Goal: Task Accomplishment & Management: Use online tool/utility

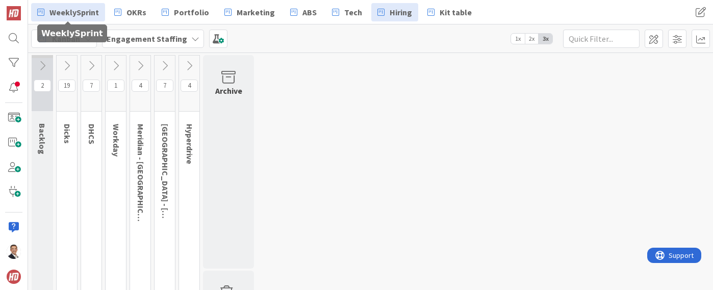
click at [72, 14] on span "WeeklySprint" at bounding box center [73, 12] width 49 height 12
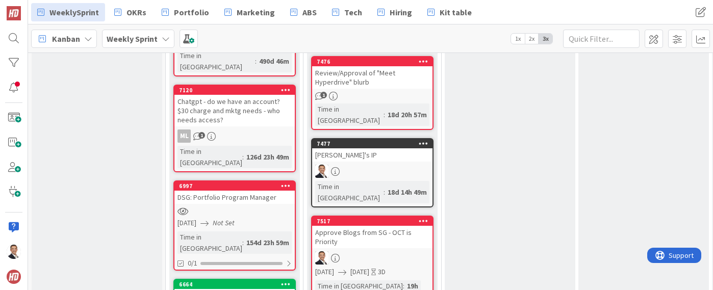
scroll to position [909, 0]
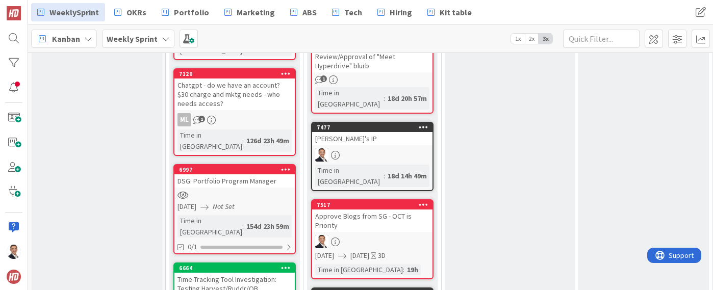
click at [368, 210] on div "Approve Blogs from SG - OCT is Priority" at bounding box center [372, 221] width 120 height 22
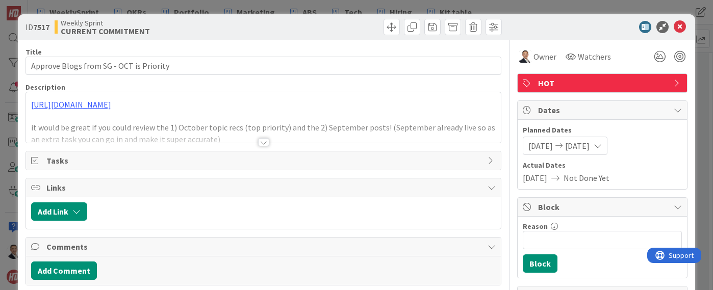
click at [260, 141] on div at bounding box center [263, 142] width 11 height 8
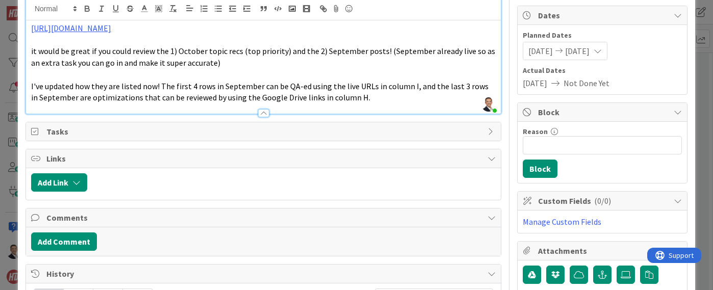
scroll to position [96, 0]
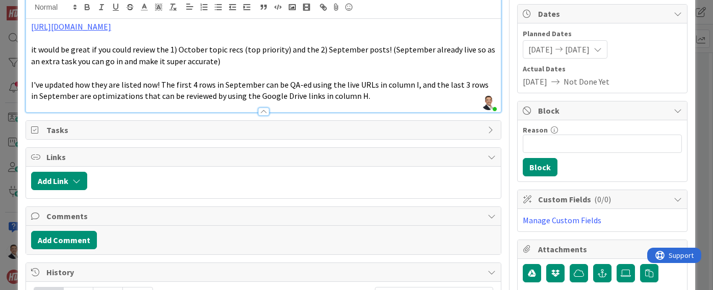
click at [36, 130] on icon at bounding box center [36, 130] width 10 height 8
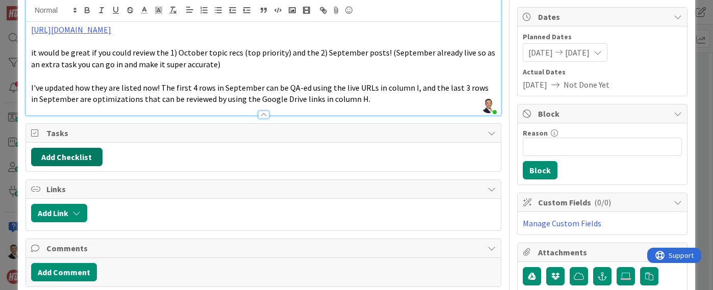
click at [66, 151] on button "Add Checklist" at bounding box center [66, 157] width 71 height 18
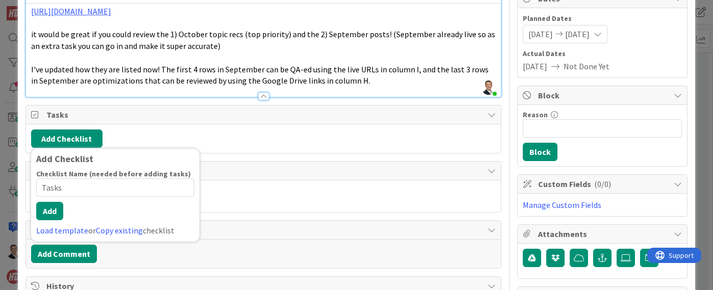
scroll to position [113, 0]
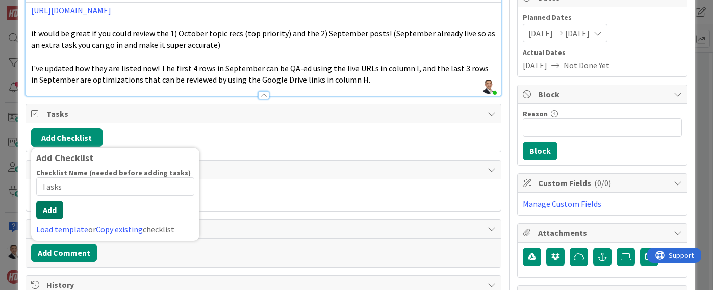
type input "Tasks"
click at [54, 211] on button "Add" at bounding box center [49, 210] width 27 height 18
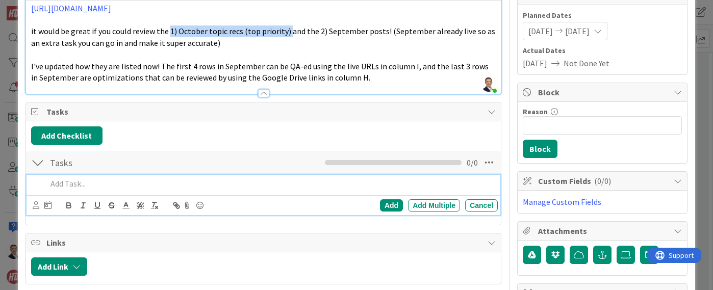
drag, startPoint x: 169, startPoint y: 32, endPoint x: 286, endPoint y: 33, distance: 116.8
click at [286, 33] on span "it would be great if you could review the 1) October topic recs (top priority) …" at bounding box center [264, 37] width 466 height 22
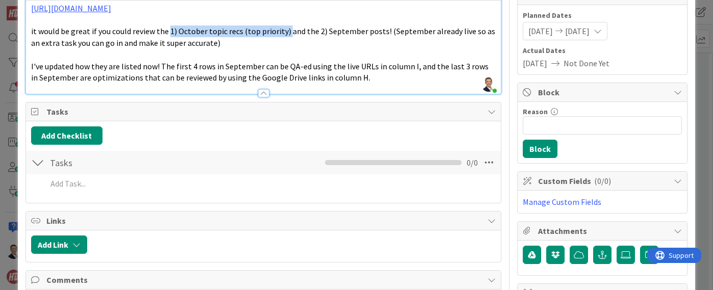
scroll to position [115, 0]
copy span "1) October topic recs (top priority)"
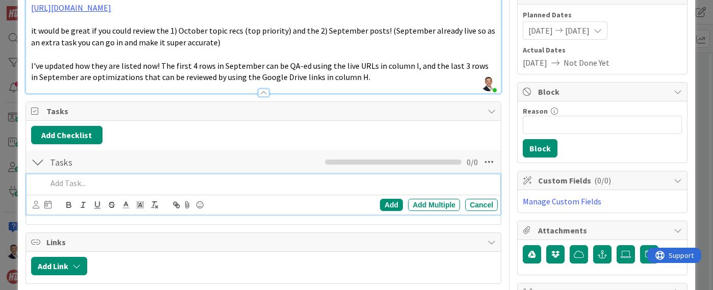
click at [67, 185] on p at bounding box center [270, 184] width 447 height 12
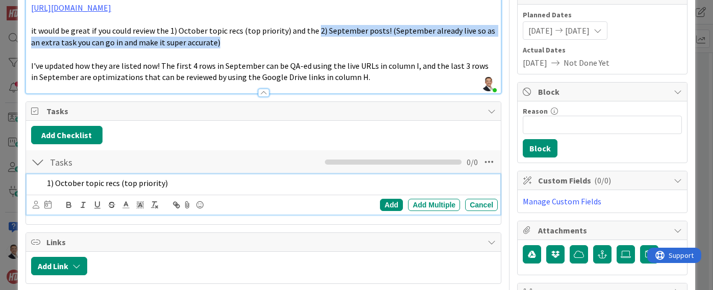
drag, startPoint x: 313, startPoint y: 31, endPoint x: 314, endPoint y: 42, distance: 11.3
click at [314, 42] on p "it would be great if you could review the 1) October topic recs (top priority) …" at bounding box center [263, 36] width 465 height 23
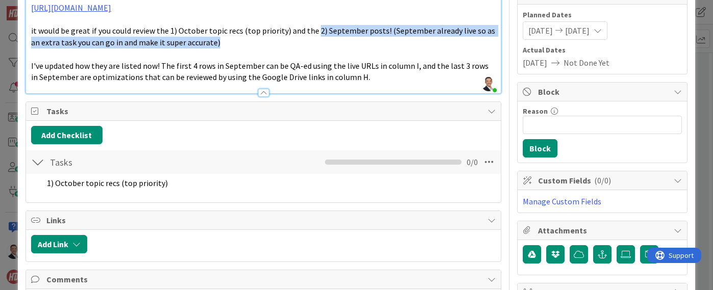
copy span "2) September posts! (September already live so as an extra task you can go in a…"
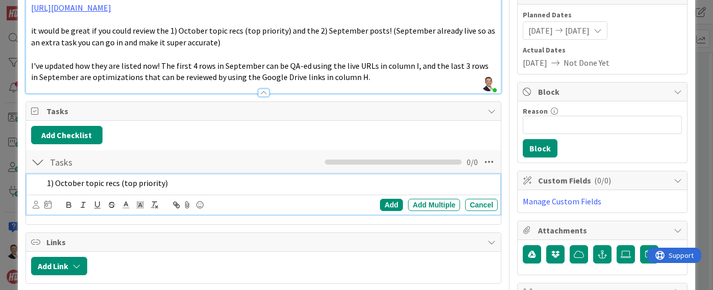
click at [179, 186] on p "1) October topic recs (top priority)" at bounding box center [270, 184] width 447 height 12
click at [235, 182] on p "1) October topic recs (top priority)" at bounding box center [270, 184] width 447 height 12
click at [390, 203] on div "Add" at bounding box center [391, 205] width 23 height 12
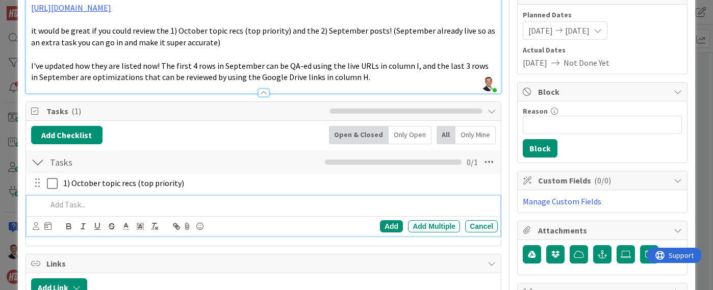
click at [155, 205] on p at bounding box center [270, 205] width 447 height 12
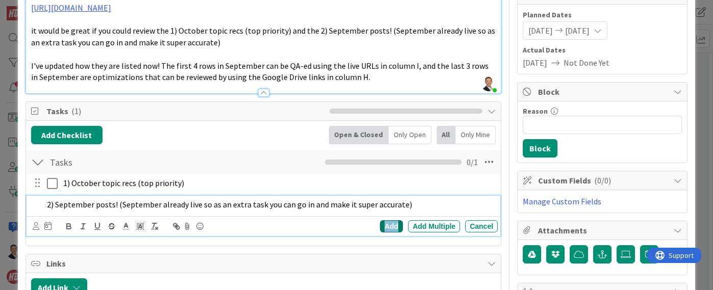
click at [392, 226] on div "Add" at bounding box center [391, 226] width 23 height 12
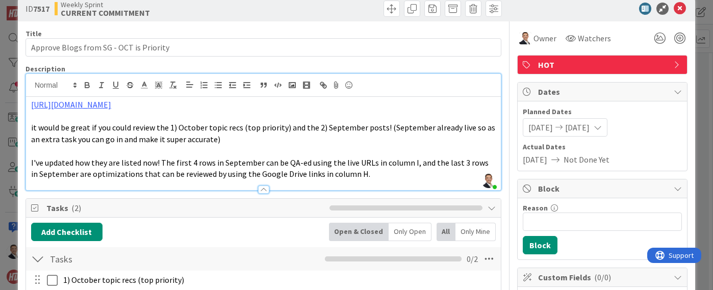
scroll to position [0, 0]
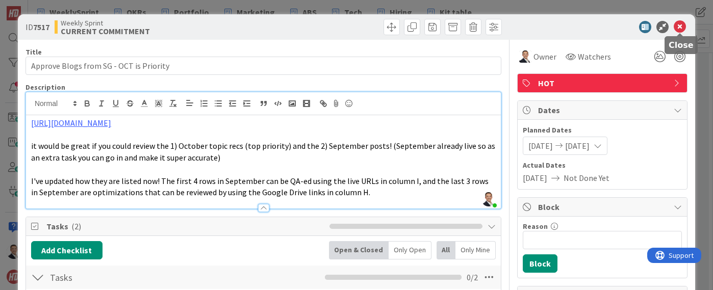
click at [680, 28] on icon at bounding box center [680, 27] width 12 height 12
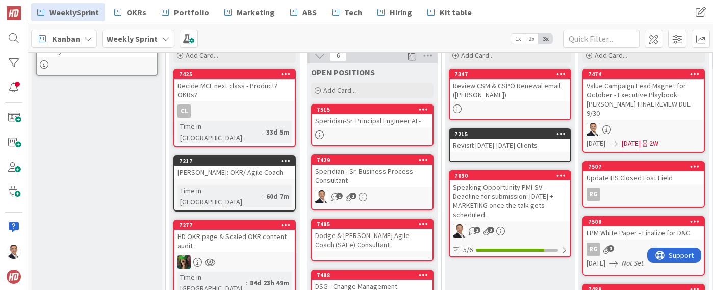
scroll to position [81, 0]
